Goal: Information Seeking & Learning: Understand process/instructions

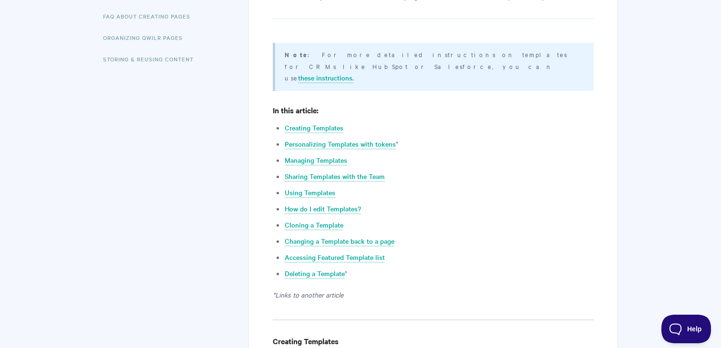
scroll to position [315, 0]
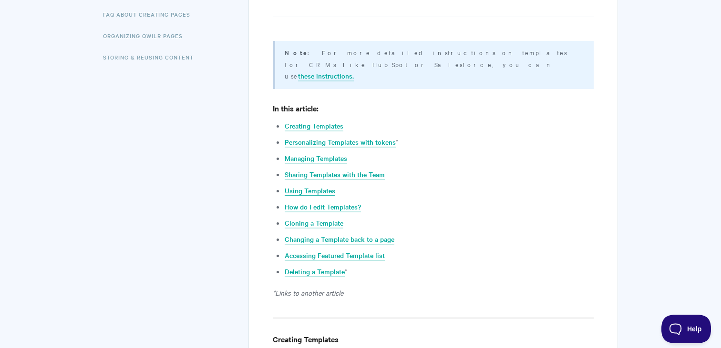
click at [312, 186] on link "Using Templates" at bounding box center [310, 191] width 51 height 10
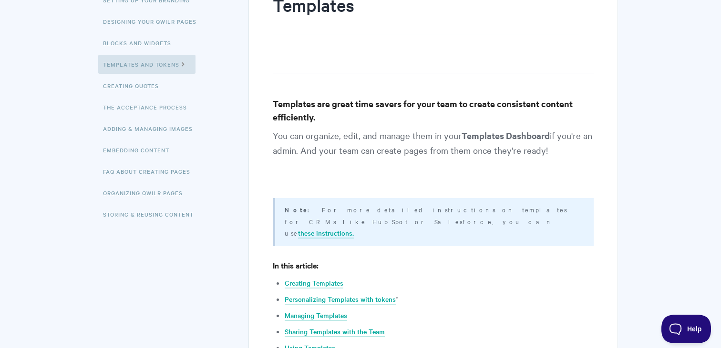
scroll to position [156, 0]
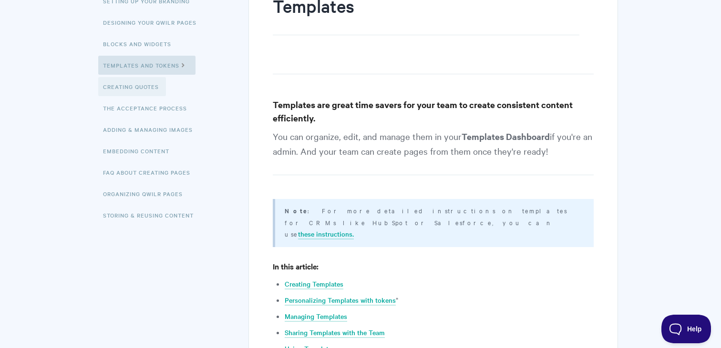
click at [164, 92] on link "Creating Quotes" at bounding box center [132, 86] width 68 height 19
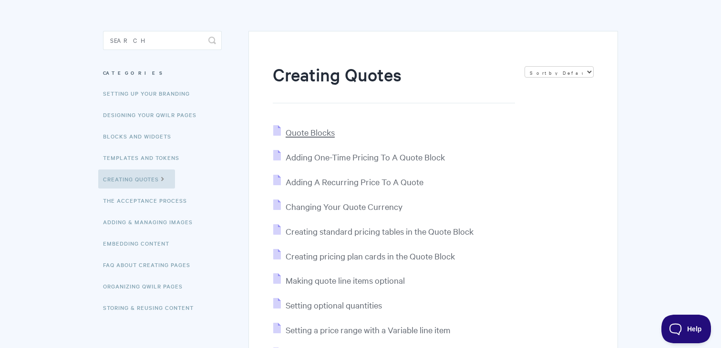
click at [304, 134] on span "Quote Blocks" at bounding box center [310, 132] width 49 height 11
